Goal: Information Seeking & Learning: Compare options

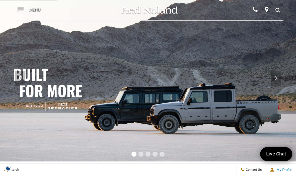
click at [29, 10] on span "Menu" at bounding box center [35, 10] width 12 height 20
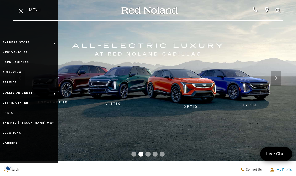
click at [10, 62] on link "Used Vehicles" at bounding box center [29, 63] width 58 height 10
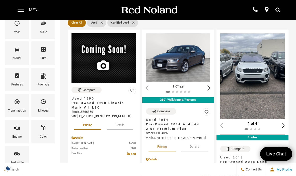
scroll to position [60, 0]
click at [18, 157] on span "Bodystyle" at bounding box center [17, 155] width 6 height 11
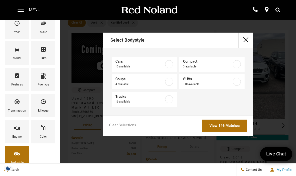
click at [237, 83] on label at bounding box center [237, 82] width 8 height 8
type input "$12,678"
checkbox input "true"
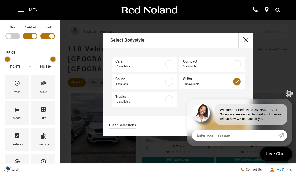
click at [291, 96] on link "✕" at bounding box center [289, 93] width 6 height 6
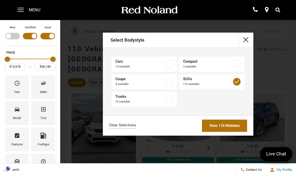
click at [235, 127] on link "View 110 Matches" at bounding box center [224, 126] width 45 height 12
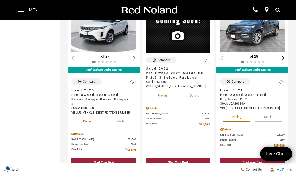
scroll to position [680, 0]
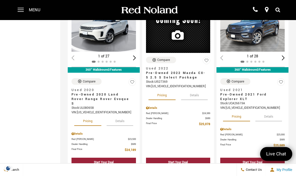
click at [273, 114] on button "Details" at bounding box center [268, 116] width 27 height 11
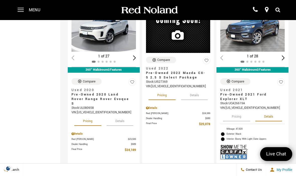
click at [236, 119] on button "Pricing" at bounding box center [236, 115] width 27 height 11
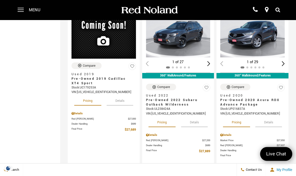
scroll to position [1042, 0]
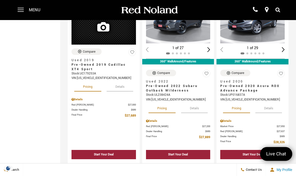
click at [270, 113] on button "Details" at bounding box center [268, 107] width 27 height 11
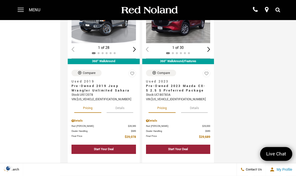
scroll to position [1251, 0]
click at [194, 111] on button "Details" at bounding box center [194, 107] width 27 height 11
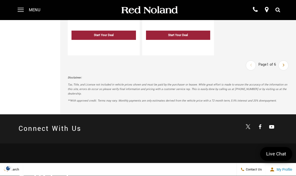
scroll to position [1379, 0]
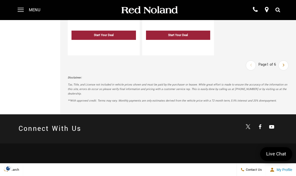
click at [287, 70] on link "Next" at bounding box center [283, 65] width 9 height 9
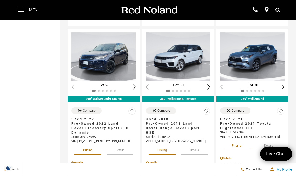
scroll to position [272, 0]
click at [119, 146] on button "Details" at bounding box center [120, 149] width 27 height 11
click at [108, 55] on img "1 / 2" at bounding box center [104, 56] width 64 height 48
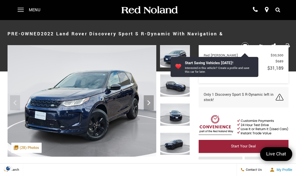
click at [147, 102] on icon "Next" at bounding box center [149, 103] width 10 height 10
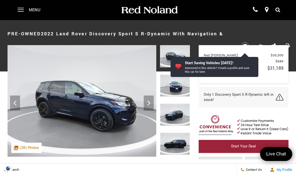
click at [152, 105] on icon "Next" at bounding box center [149, 103] width 10 height 10
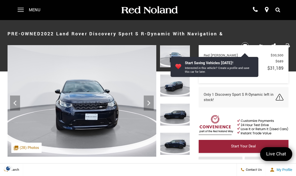
click at [150, 104] on icon "Next" at bounding box center [149, 103] width 10 height 10
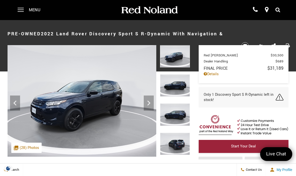
click at [151, 105] on icon "Next" at bounding box center [149, 103] width 10 height 10
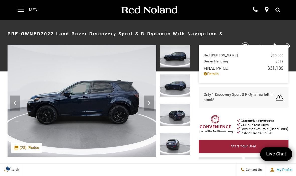
click at [149, 104] on icon "Next" at bounding box center [148, 103] width 3 height 5
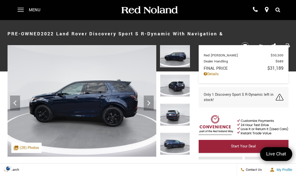
click at [149, 105] on icon "Next" at bounding box center [149, 103] width 10 height 10
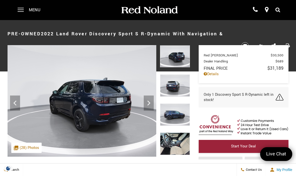
click at [150, 104] on icon "Next" at bounding box center [148, 103] width 3 height 5
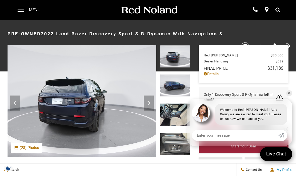
click at [150, 104] on icon "Next" at bounding box center [149, 103] width 10 height 10
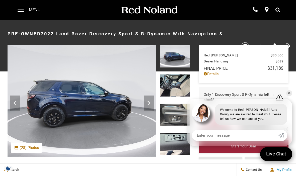
click at [149, 105] on icon "Next" at bounding box center [149, 103] width 10 height 10
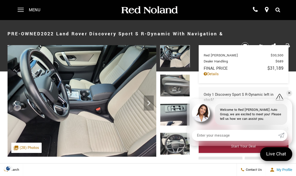
click at [149, 102] on icon "Next" at bounding box center [148, 103] width 3 height 5
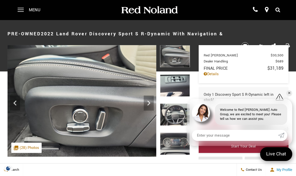
click at [150, 103] on icon "Next" at bounding box center [148, 103] width 3 height 5
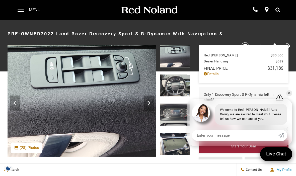
click at [148, 105] on icon "Next" at bounding box center [148, 103] width 3 height 5
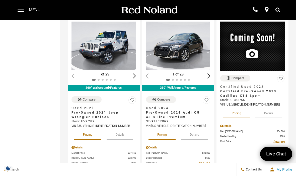
scroll to position [836, 0]
click at [124, 136] on button "Details" at bounding box center [120, 133] width 27 height 11
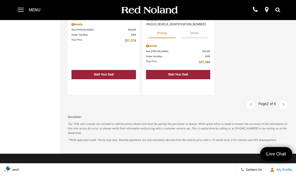
scroll to position [1314, 0]
click at [283, 108] on icon "next page" at bounding box center [284, 104] width 2 height 8
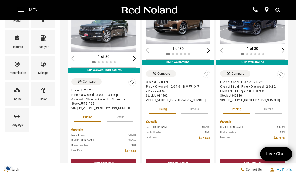
scroll to position [98, 0]
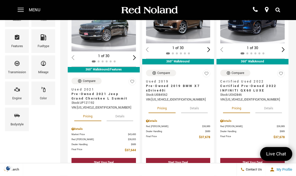
click at [119, 110] on button "Details" at bounding box center [120, 115] width 27 height 11
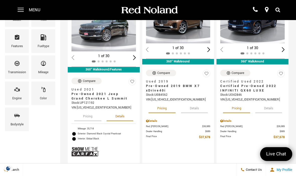
click at [85, 112] on button "Pricing" at bounding box center [87, 115] width 27 height 11
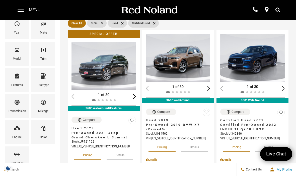
scroll to position [58, 0]
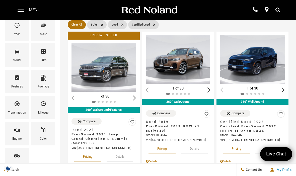
click at [110, 58] on img "1 / 2" at bounding box center [104, 67] width 64 height 48
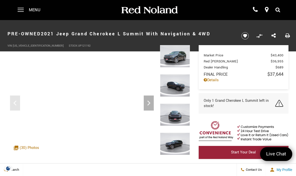
click at [149, 106] on icon "Next" at bounding box center [149, 103] width 10 height 10
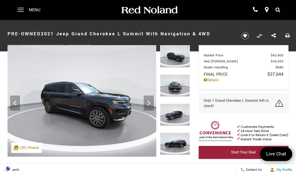
click at [150, 105] on icon "Next" at bounding box center [149, 103] width 10 height 10
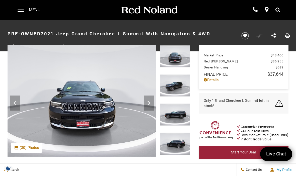
click at [152, 105] on icon "Next" at bounding box center [149, 103] width 10 height 10
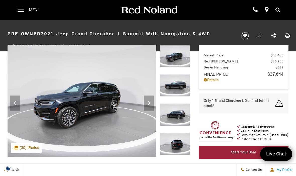
click at [149, 103] on icon "Next" at bounding box center [149, 103] width 10 height 10
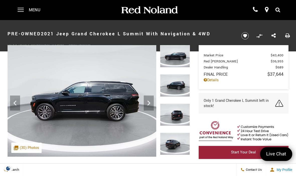
click at [150, 105] on icon "Next" at bounding box center [149, 103] width 10 height 10
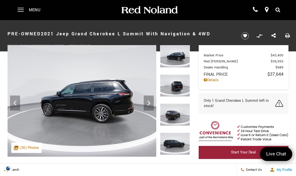
click at [151, 103] on icon "Next" at bounding box center [149, 103] width 10 height 10
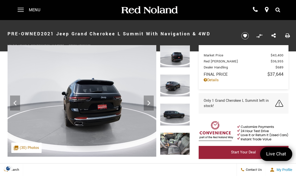
click at [151, 103] on icon "Next" at bounding box center [149, 103] width 10 height 10
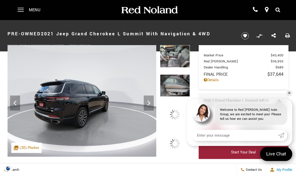
click at [176, 107] on div at bounding box center [175, 114] width 14 height 14
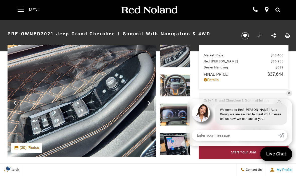
click at [174, 133] on img at bounding box center [175, 144] width 30 height 22
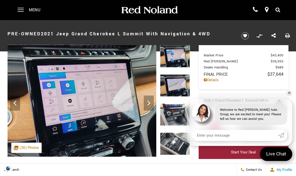
click at [174, 133] on img at bounding box center [175, 144] width 30 height 22
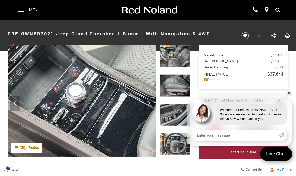
click at [177, 86] on img at bounding box center [175, 85] width 30 height 22
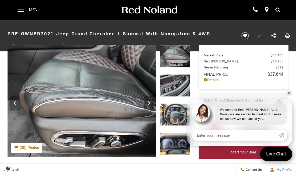
click at [179, 84] on div at bounding box center [175, 88] width 30 height 29
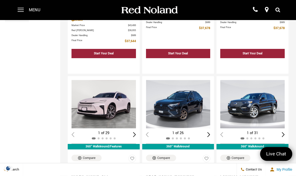
scroll to position [208, 0]
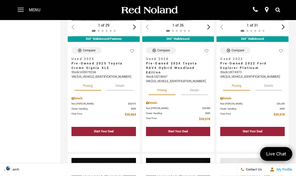
click at [271, 80] on button "Details" at bounding box center [268, 85] width 27 height 11
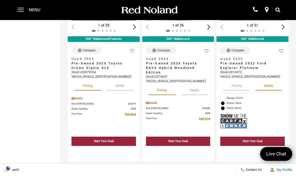
scroll to position [315, 0]
click at [237, 81] on button "Pricing" at bounding box center [236, 85] width 27 height 11
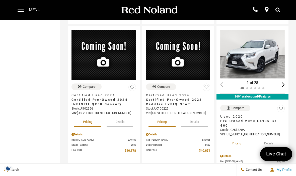
scroll to position [460, 0]
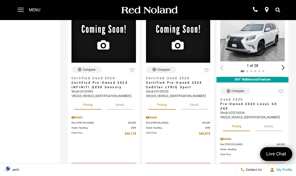
click at [271, 120] on button "Details" at bounding box center [268, 125] width 27 height 11
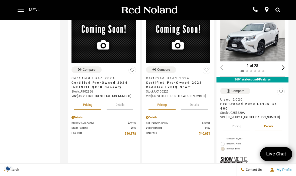
click at [268, 123] on button "Details" at bounding box center [268, 125] width 27 height 11
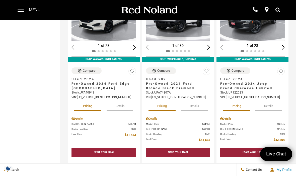
scroll to position [676, 0]
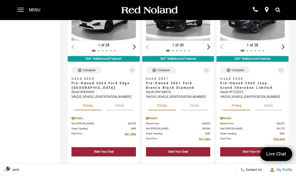
click at [269, 105] on button "Details" at bounding box center [268, 104] width 27 height 11
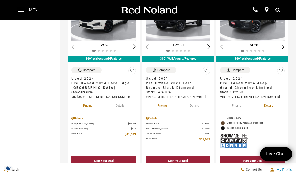
click at [239, 108] on button "Pricing" at bounding box center [236, 104] width 27 height 11
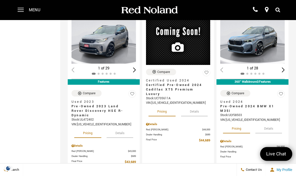
scroll to position [1051, 0]
click at [123, 135] on button "Details" at bounding box center [120, 132] width 27 height 11
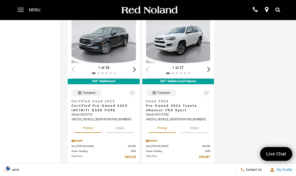
scroll to position [1252, 0]
click at [196, 133] on button "Details" at bounding box center [194, 127] width 27 height 11
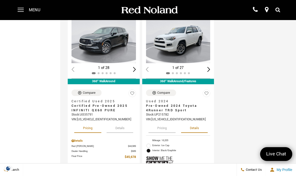
click at [165, 133] on button "Pricing" at bounding box center [162, 127] width 27 height 11
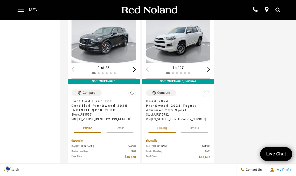
click at [210, 71] on div "Next slide" at bounding box center [209, 69] width 3 height 5
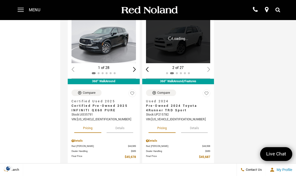
click at [210, 71] on div "2 of 27" at bounding box center [178, 68] width 64 height 6
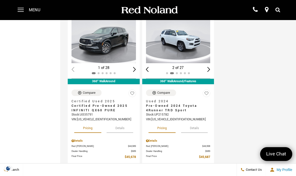
click at [208, 72] on div "Next slide" at bounding box center [209, 69] width 3 height 5
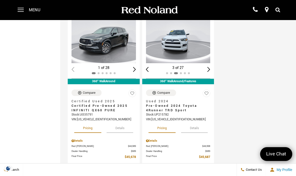
click at [208, 72] on div "Next slide" at bounding box center [209, 69] width 3 height 5
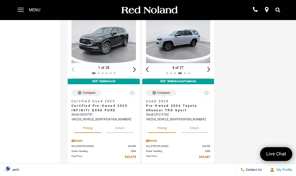
click at [208, 72] on div "Next slide" at bounding box center [209, 69] width 3 height 5
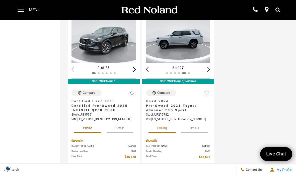
click at [208, 72] on div "Next slide" at bounding box center [209, 69] width 3 height 5
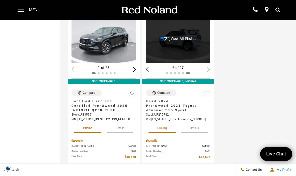
click at [206, 73] on div at bounding box center [178, 74] width 64 height 6
click at [206, 71] on div "6 of 27" at bounding box center [178, 68] width 64 height 6
click at [209, 71] on div "6 of 27" at bounding box center [178, 68] width 64 height 6
click at [190, 41] on link "(27) View All Photos" at bounding box center [178, 38] width 37 height 5
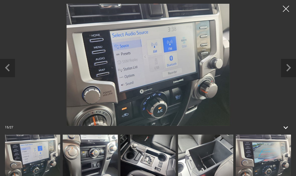
click at [286, 7] on div at bounding box center [286, 9] width 13 height 13
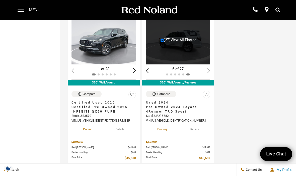
scroll to position [1250, 0]
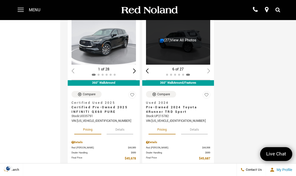
click at [198, 134] on button "Details" at bounding box center [194, 128] width 27 height 11
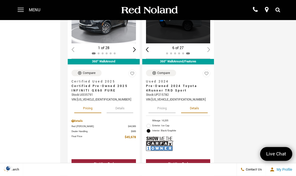
scroll to position [1271, 0]
click at [162, 113] on button "Pricing" at bounding box center [162, 107] width 27 height 11
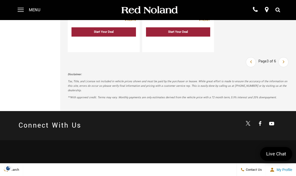
click at [285, 66] on link "Next" at bounding box center [283, 62] width 9 height 9
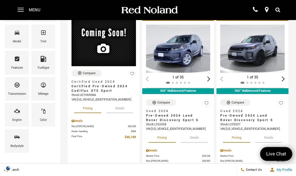
scroll to position [77, 0]
click at [196, 41] on img "1 / 2" at bounding box center [178, 49] width 64 height 48
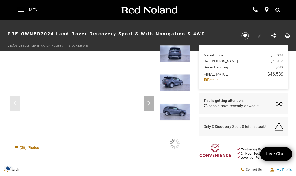
click at [179, 74] on div at bounding box center [175, 59] width 30 height 29
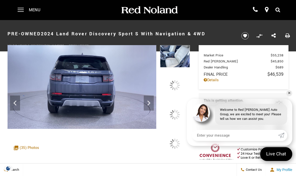
click at [177, 74] on div at bounding box center [175, 59] width 30 height 29
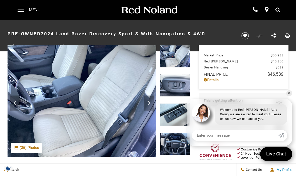
click at [144, 99] on icon "Next" at bounding box center [149, 103] width 10 height 10
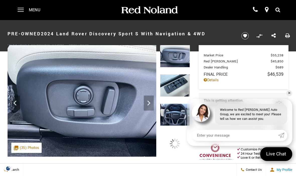
click at [151, 103] on icon "Next" at bounding box center [149, 103] width 10 height 10
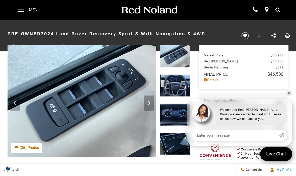
click at [151, 105] on icon "Next" at bounding box center [149, 103] width 10 height 10
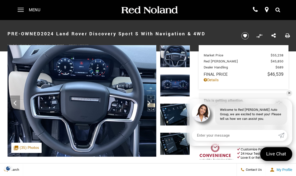
click at [151, 106] on icon "Next" at bounding box center [149, 103] width 10 height 10
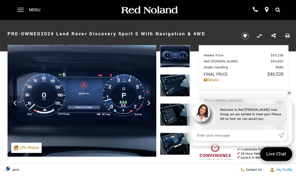
click at [151, 106] on icon "Next" at bounding box center [149, 103] width 10 height 10
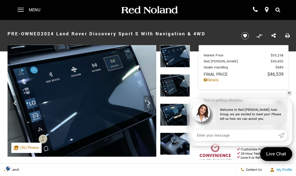
click at [150, 103] on icon "Next" at bounding box center [148, 103] width 3 height 5
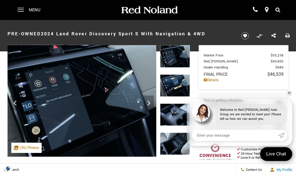
click at [150, 103] on icon "Next" at bounding box center [148, 103] width 3 height 5
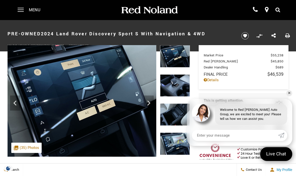
click at [150, 106] on icon "Next" at bounding box center [149, 103] width 10 height 10
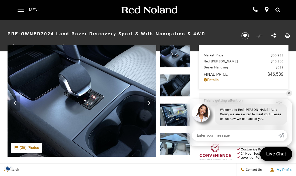
click at [150, 105] on icon "Next" at bounding box center [149, 103] width 10 height 10
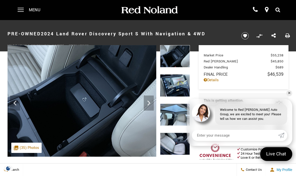
click at [150, 105] on icon "Next" at bounding box center [149, 103] width 10 height 10
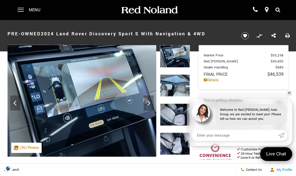
click at [150, 105] on icon "Next" at bounding box center [149, 103] width 10 height 10
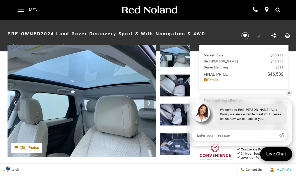
click at [150, 104] on icon "Next" at bounding box center [149, 103] width 10 height 10
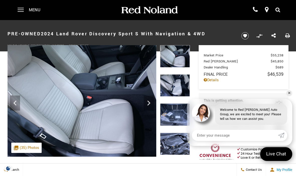
click at [148, 106] on icon "Next" at bounding box center [149, 103] width 10 height 10
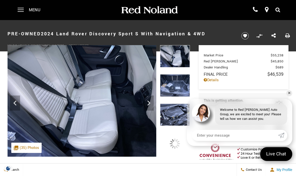
click at [149, 103] on icon "Next" at bounding box center [148, 103] width 3 height 5
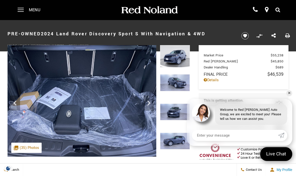
click at [178, 59] on img at bounding box center [175, 56] width 30 height 22
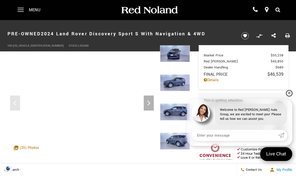
click at [289, 90] on link "✕" at bounding box center [289, 93] width 6 height 6
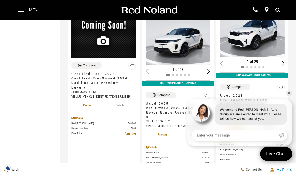
scroll to position [286, 0]
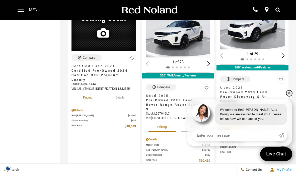
click at [290, 96] on link "✕" at bounding box center [289, 93] width 6 height 6
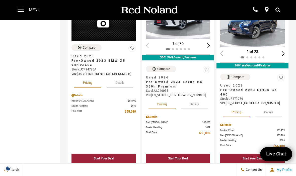
scroll to position [1079, 0]
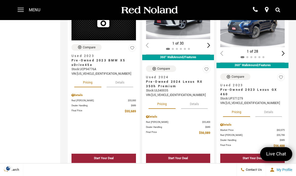
click at [275, 112] on button "Details" at bounding box center [268, 111] width 27 height 11
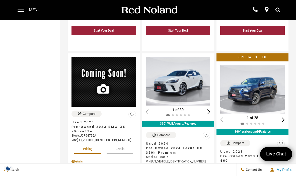
scroll to position [1012, 0]
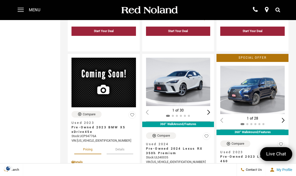
click at [257, 87] on img "1 / 2" at bounding box center [252, 90] width 64 height 48
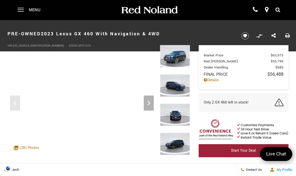
click at [178, 55] on img at bounding box center [175, 56] width 30 height 22
click at [150, 102] on icon "Next" at bounding box center [149, 103] width 10 height 10
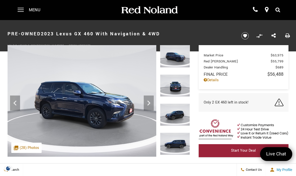
click at [149, 106] on icon "Next" at bounding box center [149, 103] width 10 height 10
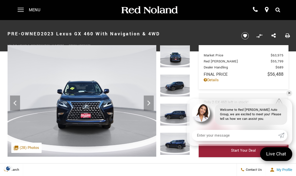
click at [150, 105] on icon "Next" at bounding box center [149, 103] width 10 height 10
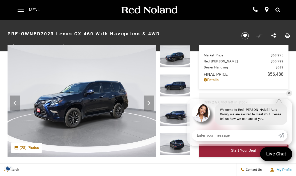
click at [151, 104] on icon "Next" at bounding box center [149, 103] width 10 height 10
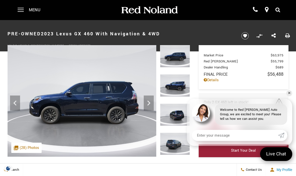
click at [149, 101] on icon "Next" at bounding box center [149, 103] width 10 height 10
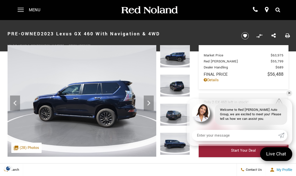
click at [149, 101] on icon "Next" at bounding box center [148, 103] width 3 height 5
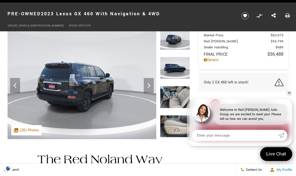
scroll to position [10, 0]
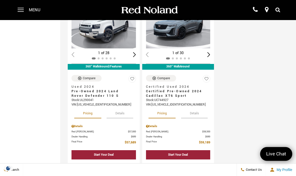
scroll to position [1266, 0]
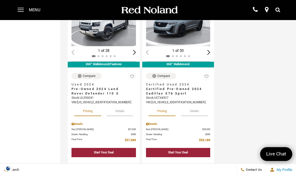
click at [124, 115] on button "Details" at bounding box center [120, 110] width 27 height 11
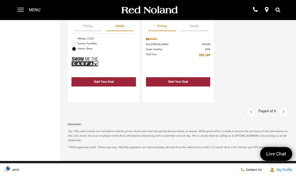
click at [285, 116] on link "Next" at bounding box center [283, 112] width 9 height 9
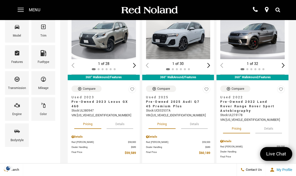
scroll to position [83, 0]
click at [269, 125] on button "Details" at bounding box center [268, 127] width 27 height 11
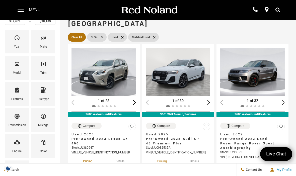
scroll to position [46, 0]
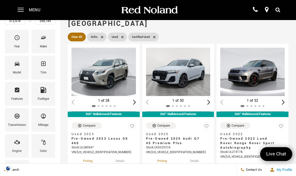
click at [255, 63] on img "1 / 2" at bounding box center [252, 72] width 64 height 48
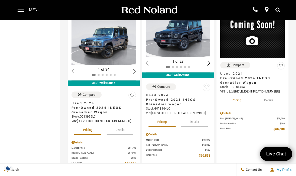
scroll to position [650, 0]
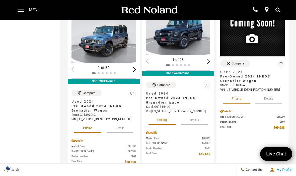
click at [120, 125] on button "Details" at bounding box center [120, 127] width 27 height 11
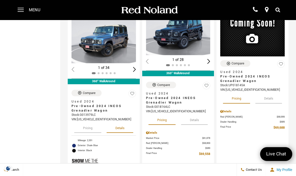
click at [112, 104] on span "Pre-Owned 2024 INEOS Grenadier Wagon" at bounding box center [102, 108] width 61 height 9
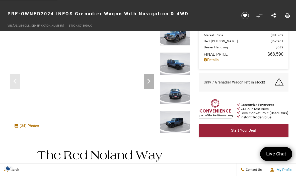
click at [150, 81] on icon "Next" at bounding box center [148, 81] width 3 height 5
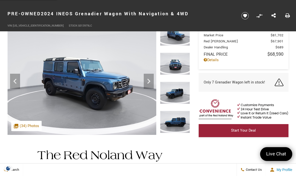
click at [152, 82] on icon "Next" at bounding box center [149, 81] width 10 height 10
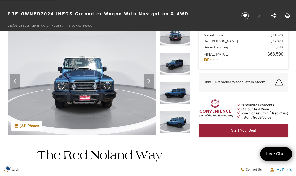
click at [147, 84] on icon "Next" at bounding box center [149, 81] width 10 height 10
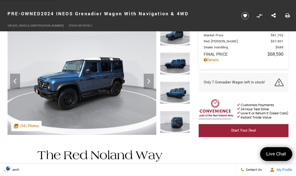
click at [150, 81] on icon "Next" at bounding box center [148, 81] width 3 height 5
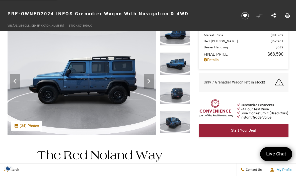
click at [149, 83] on icon "Next" at bounding box center [149, 81] width 10 height 10
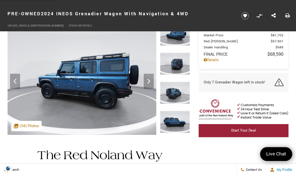
click at [150, 84] on icon "Next" at bounding box center [149, 81] width 10 height 10
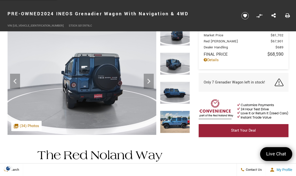
click at [150, 81] on icon "Next" at bounding box center [149, 81] width 10 height 10
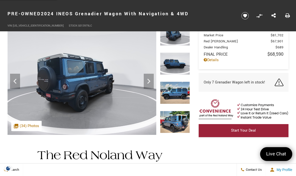
click at [151, 79] on icon "Next" at bounding box center [149, 81] width 10 height 10
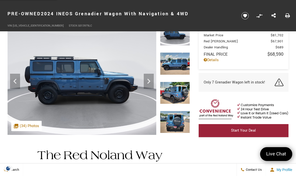
click at [150, 81] on icon "Next" at bounding box center [148, 81] width 3 height 5
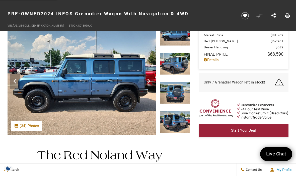
click at [150, 81] on icon "Next" at bounding box center [148, 81] width 3 height 5
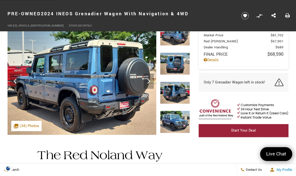
click at [151, 80] on icon "Next" at bounding box center [149, 81] width 10 height 10
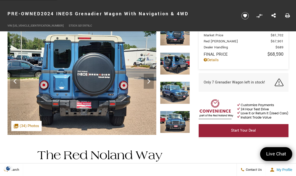
click at [151, 82] on icon "Next" at bounding box center [149, 81] width 10 height 10
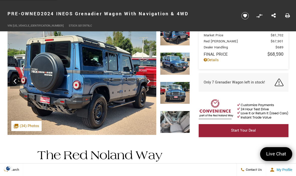
click at [152, 81] on icon "Next" at bounding box center [149, 81] width 10 height 10
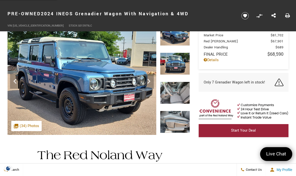
click at [152, 79] on icon "Next" at bounding box center [149, 81] width 10 height 10
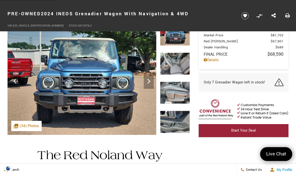
click at [150, 82] on icon "Next" at bounding box center [148, 81] width 3 height 5
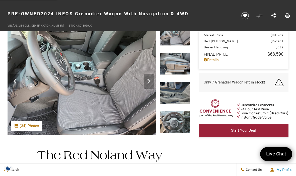
click at [146, 80] on icon "Next" at bounding box center [149, 81] width 10 height 10
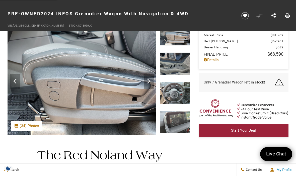
click at [147, 81] on icon "Next" at bounding box center [149, 81] width 10 height 10
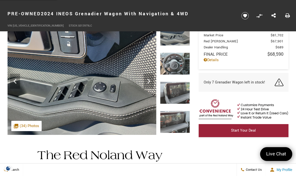
click at [151, 81] on icon "Next" at bounding box center [149, 81] width 10 height 10
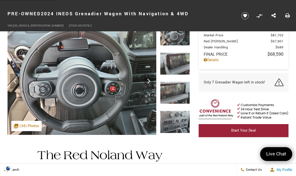
click at [150, 83] on icon "Next" at bounding box center [149, 81] width 10 height 10
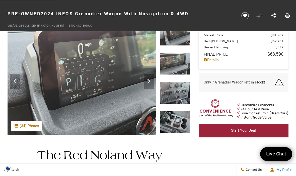
click at [151, 79] on icon "Next" at bounding box center [149, 81] width 10 height 10
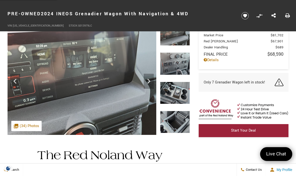
click at [150, 82] on icon "Next" at bounding box center [149, 81] width 10 height 10
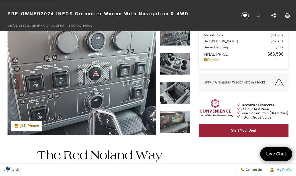
click at [150, 83] on icon "Next" at bounding box center [149, 81] width 10 height 10
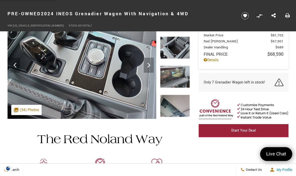
scroll to position [39, 0]
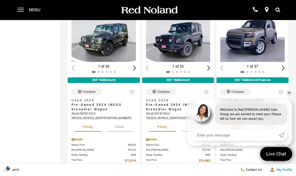
scroll to position [839, 0]
click at [288, 96] on link "✕" at bounding box center [289, 93] width 6 height 6
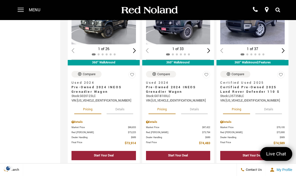
scroll to position [857, 0]
click at [269, 110] on button "Details" at bounding box center [268, 108] width 27 height 11
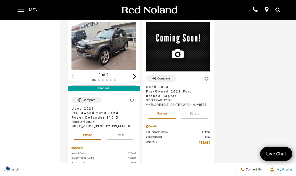
scroll to position [1213, 0]
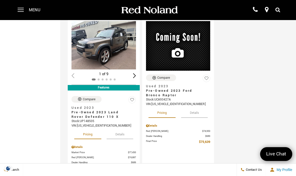
click at [122, 138] on button "Details" at bounding box center [120, 133] width 27 height 11
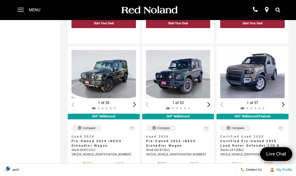
scroll to position [803, 0]
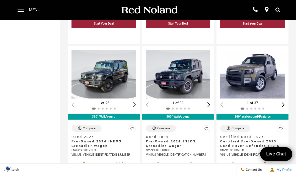
click at [257, 68] on img "1 / 2" at bounding box center [252, 74] width 64 height 48
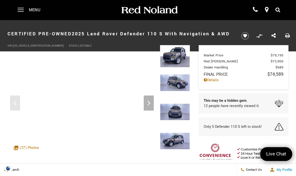
click at [152, 102] on icon "Next" at bounding box center [149, 103] width 10 height 10
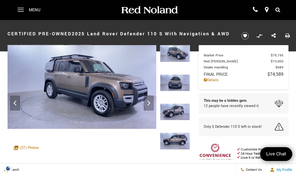
click at [151, 104] on icon "Next" at bounding box center [149, 103] width 10 height 10
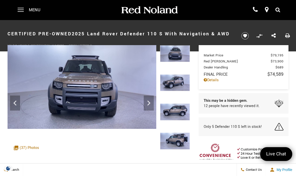
click at [151, 104] on icon "Next" at bounding box center [149, 103] width 10 height 10
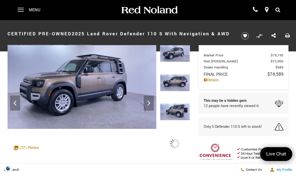
click at [149, 105] on icon "Next" at bounding box center [149, 103] width 10 height 10
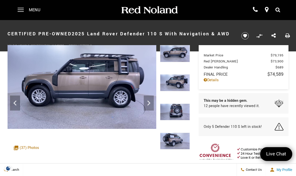
click at [150, 103] on icon "Next" at bounding box center [148, 103] width 3 height 5
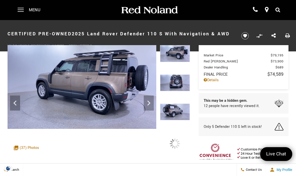
click at [151, 104] on icon "Next" at bounding box center [149, 103] width 10 height 10
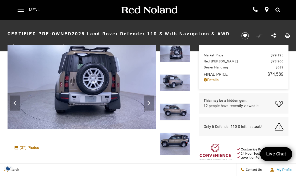
click at [151, 102] on icon "Next" at bounding box center [149, 103] width 10 height 10
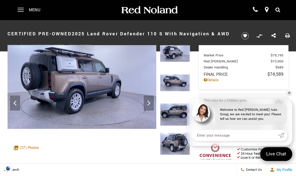
click at [15, 98] on icon "Previous" at bounding box center [15, 103] width 10 height 10
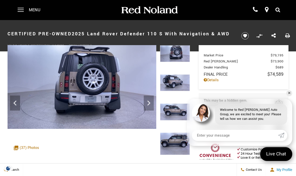
click at [151, 101] on icon "Next" at bounding box center [149, 103] width 10 height 10
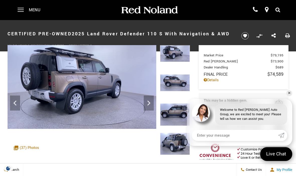
click at [150, 100] on icon "Next" at bounding box center [149, 103] width 10 height 10
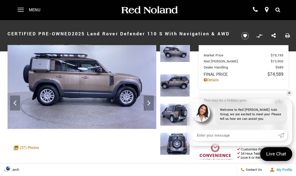
click at [151, 102] on icon "Next" at bounding box center [149, 103] width 10 height 10
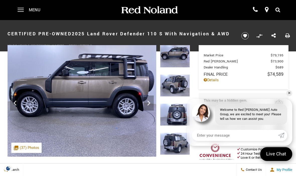
click at [150, 102] on icon "Next" at bounding box center [149, 103] width 10 height 10
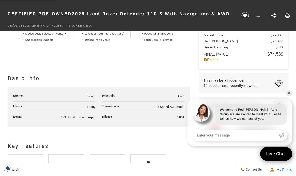
scroll to position [209, 0]
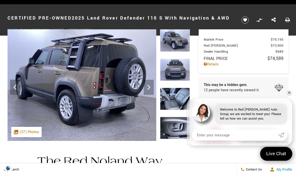
click at [150, 84] on icon "Next" at bounding box center [149, 88] width 10 height 10
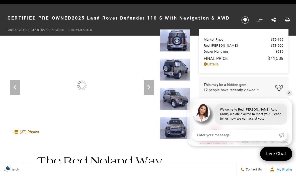
scroll to position [16, 0]
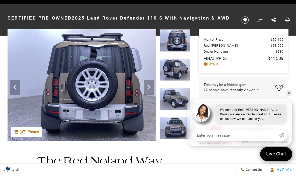
click at [152, 84] on icon "Next" at bounding box center [149, 87] width 10 height 10
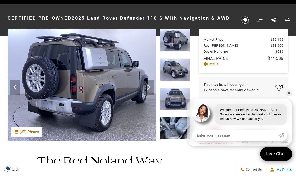
click at [148, 85] on icon "Next" at bounding box center [148, 87] width 3 height 5
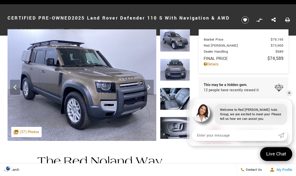
click at [151, 86] on icon "Next" at bounding box center [149, 87] width 10 height 10
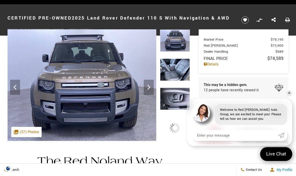
click at [150, 84] on icon "Next" at bounding box center [149, 87] width 10 height 10
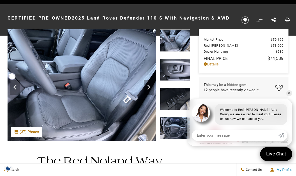
click at [149, 89] on icon "Next" at bounding box center [149, 87] width 10 height 10
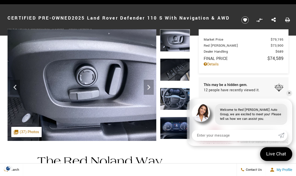
click at [149, 89] on icon "Next" at bounding box center [149, 87] width 10 height 10
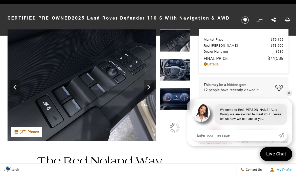
click at [150, 89] on icon "Next" at bounding box center [149, 87] width 10 height 10
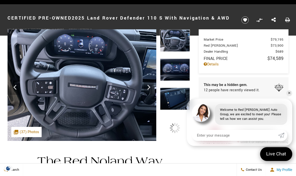
click at [151, 89] on icon "Next" at bounding box center [149, 87] width 10 height 10
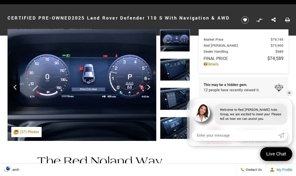
click at [152, 90] on icon "Next" at bounding box center [149, 87] width 10 height 10
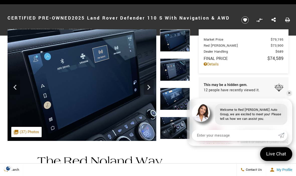
click at [150, 88] on icon "Next" at bounding box center [149, 87] width 10 height 10
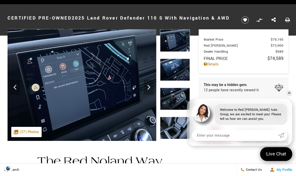
click at [149, 87] on icon "Next" at bounding box center [148, 87] width 3 height 5
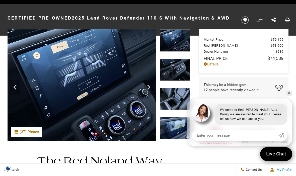
click at [151, 88] on icon "Next" at bounding box center [149, 87] width 10 height 10
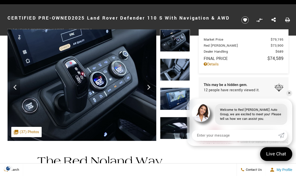
click at [150, 88] on icon "Next" at bounding box center [149, 87] width 10 height 10
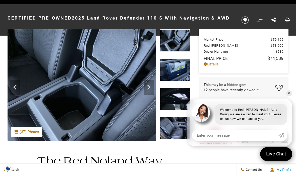
click at [151, 87] on icon "Next" at bounding box center [149, 87] width 10 height 10
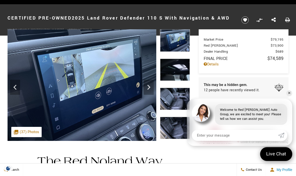
click at [152, 88] on icon "Next" at bounding box center [149, 87] width 10 height 10
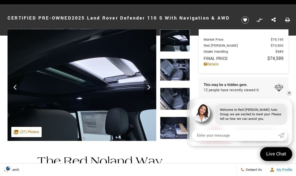
click at [150, 90] on icon "Next" at bounding box center [149, 87] width 10 height 10
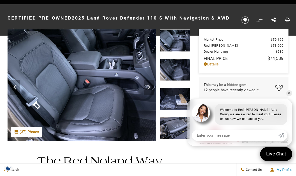
click at [152, 93] on div "Next" at bounding box center [149, 87] width 10 height 15
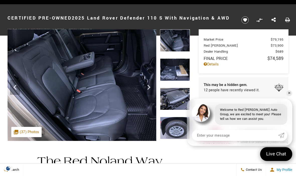
click at [148, 88] on icon "Next" at bounding box center [149, 87] width 10 height 10
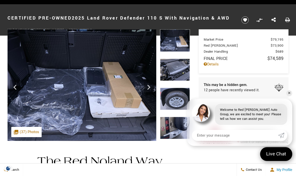
click at [150, 88] on icon "Next" at bounding box center [149, 87] width 10 height 10
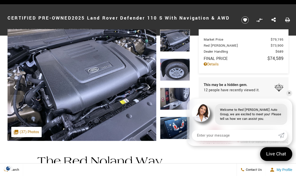
click at [148, 89] on icon "Next" at bounding box center [149, 87] width 10 height 10
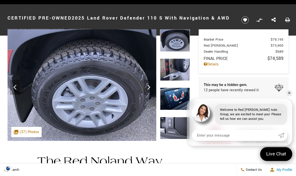
click at [146, 89] on icon "Next" at bounding box center [149, 87] width 10 height 10
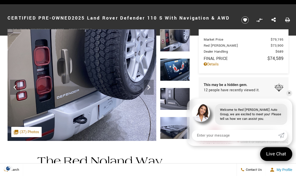
click at [147, 90] on icon "Next" at bounding box center [149, 87] width 10 height 10
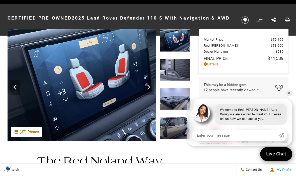
scroll to position [0, 0]
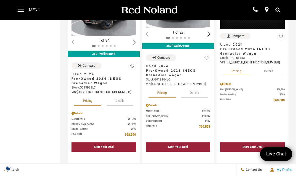
scroll to position [679, 0]
